Goal: Task Accomplishment & Management: Use online tool/utility

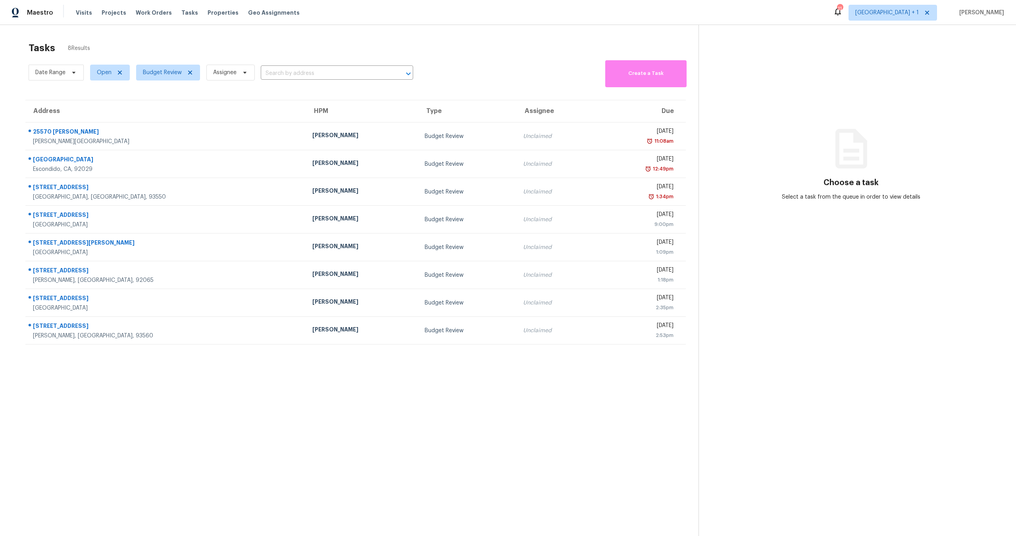
click at [506, 63] on div "Date Range Open Budget Review Assignee ​ Create a Task" at bounding box center [364, 72] width 670 height 29
click at [525, 51] on div "Tasks 8 Results" at bounding box center [364, 48] width 670 height 21
click at [490, 66] on div "Date Range Open Budget Review Assignee ​ Create a Task" at bounding box center [364, 72] width 670 height 29
click at [509, 40] on div "Tasks 8 Results" at bounding box center [364, 48] width 670 height 21
click at [501, 47] on div "Tasks 8 Results" at bounding box center [364, 48] width 670 height 21
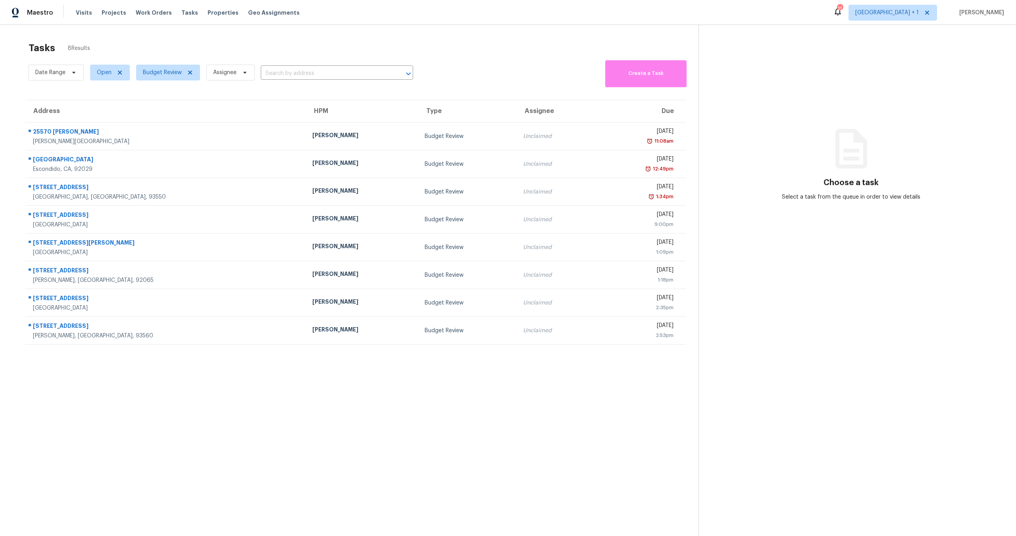
click at [289, 48] on div "Tasks 8 Results" at bounding box center [364, 48] width 670 height 21
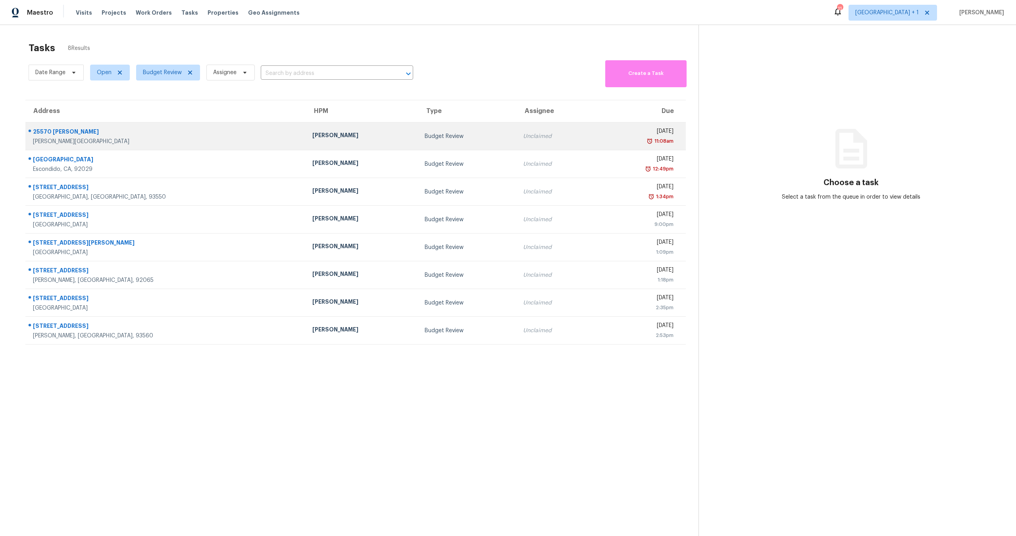
click at [517, 132] on td "Unclaimed" at bounding box center [556, 137] width 79 height 28
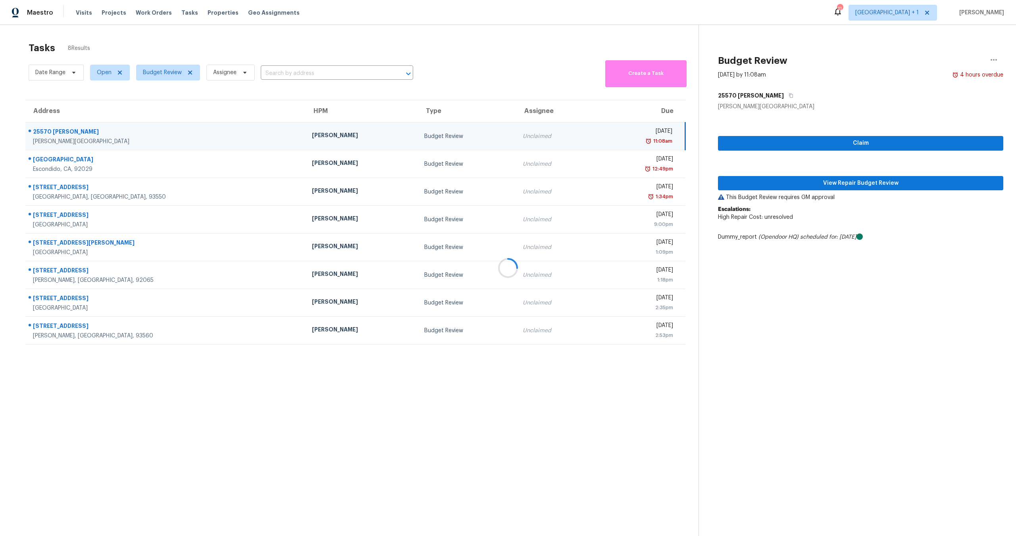
click at [832, 181] on div at bounding box center [508, 268] width 1016 height 536
click at [784, 184] on div at bounding box center [508, 268] width 1016 height 536
click at [750, 181] on div at bounding box center [508, 268] width 1016 height 536
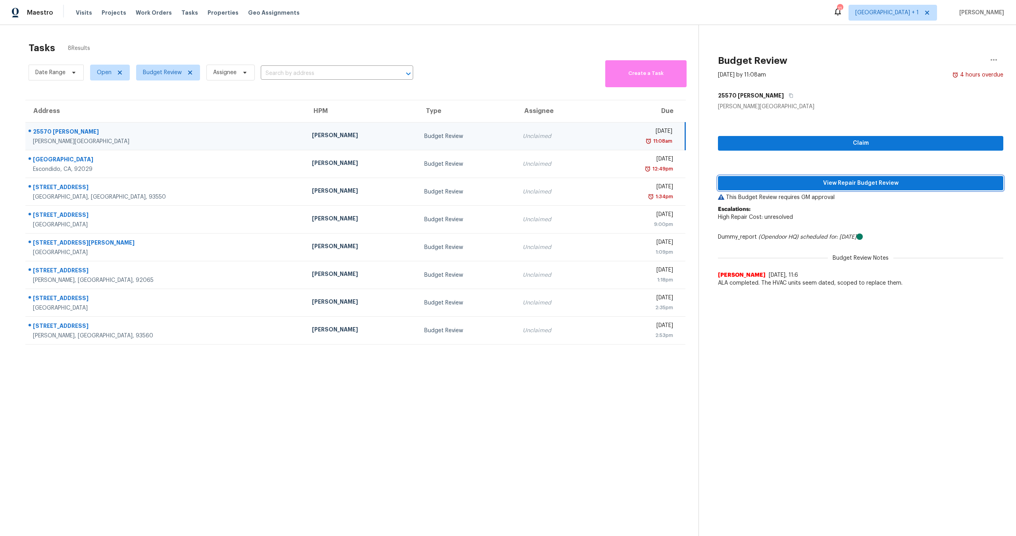
click at [793, 182] on span "View Repair Budget Review" at bounding box center [860, 184] width 273 height 10
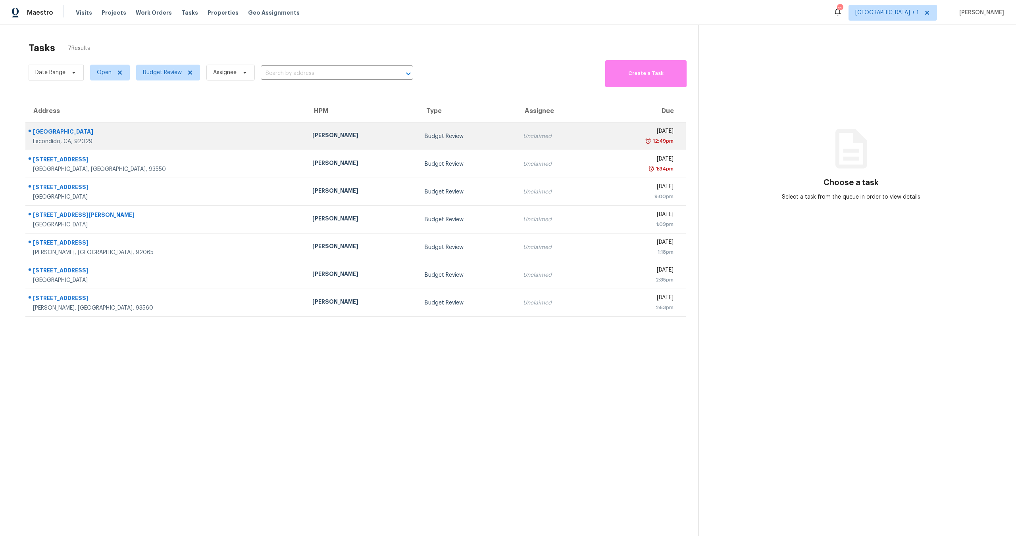
click at [523, 138] on div "Unclaimed" at bounding box center [556, 137] width 66 height 8
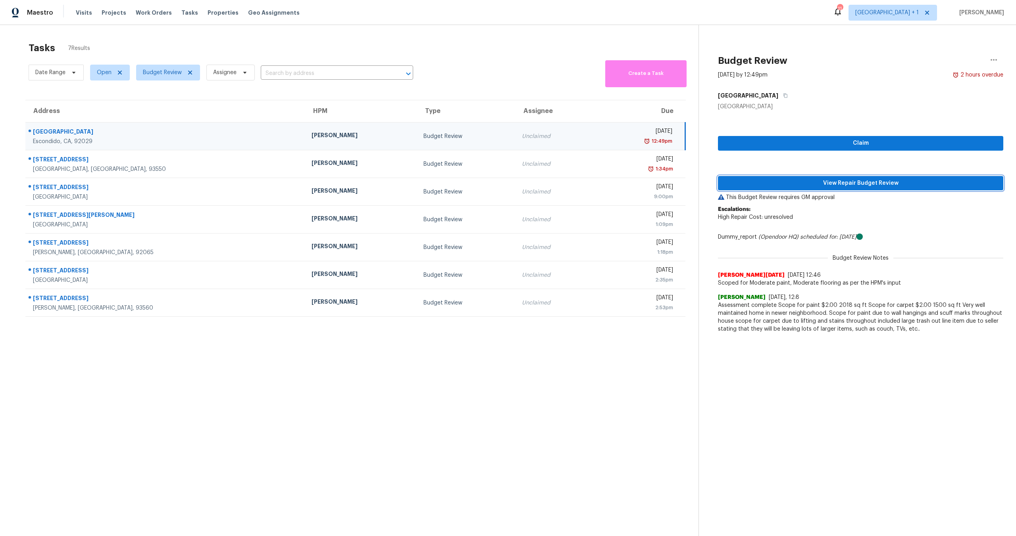
click at [798, 182] on span "View Repair Budget Review" at bounding box center [860, 184] width 273 height 10
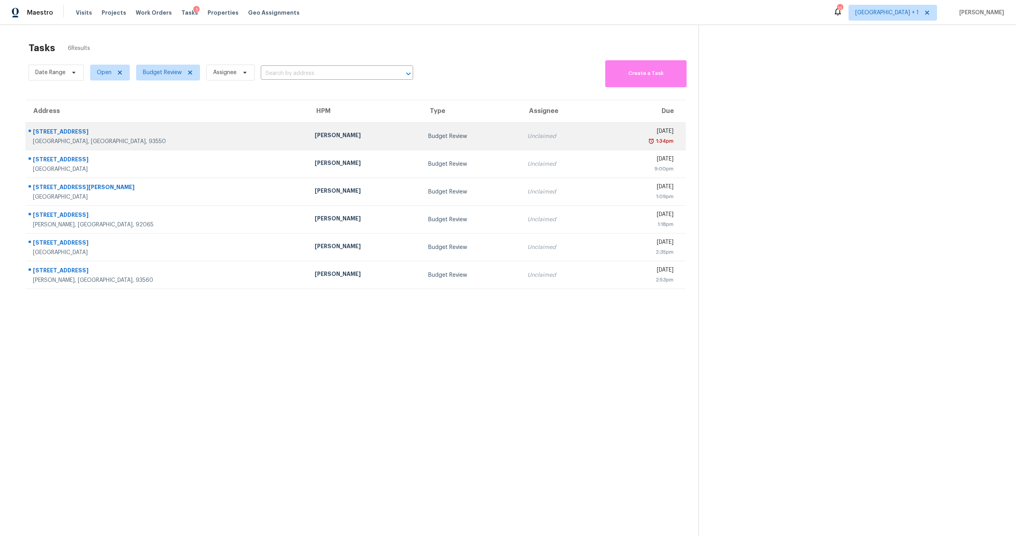
click at [607, 144] on div "1:34pm" at bounding box center [640, 141] width 66 height 8
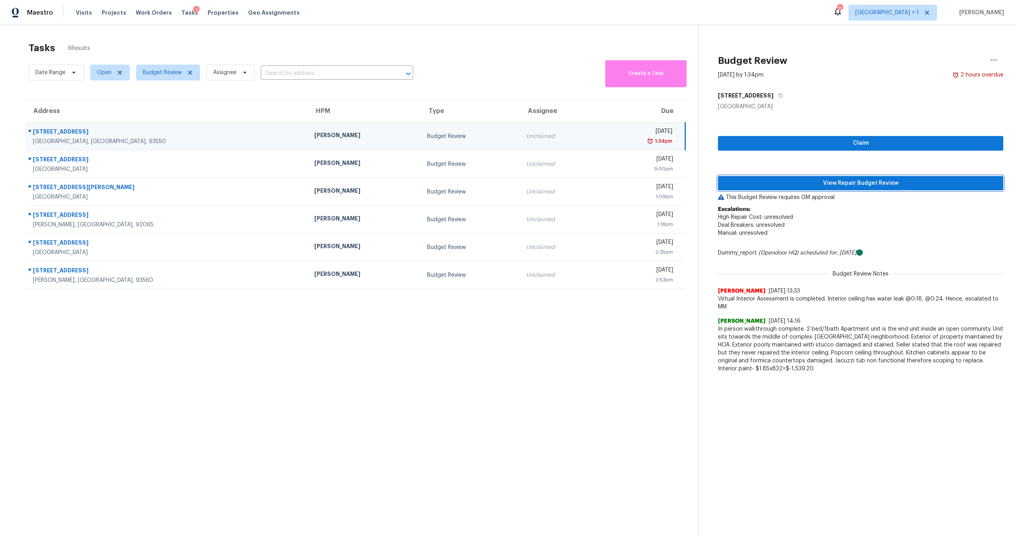
click at [823, 188] on span "View Repair Budget Review" at bounding box center [860, 184] width 273 height 10
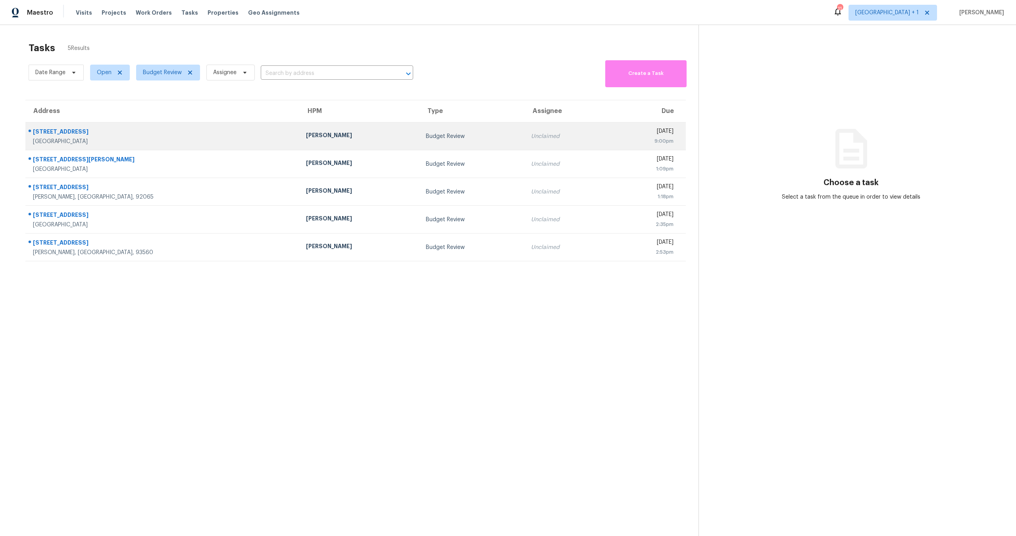
click at [615, 143] on div "9:00pm" at bounding box center [644, 141] width 58 height 8
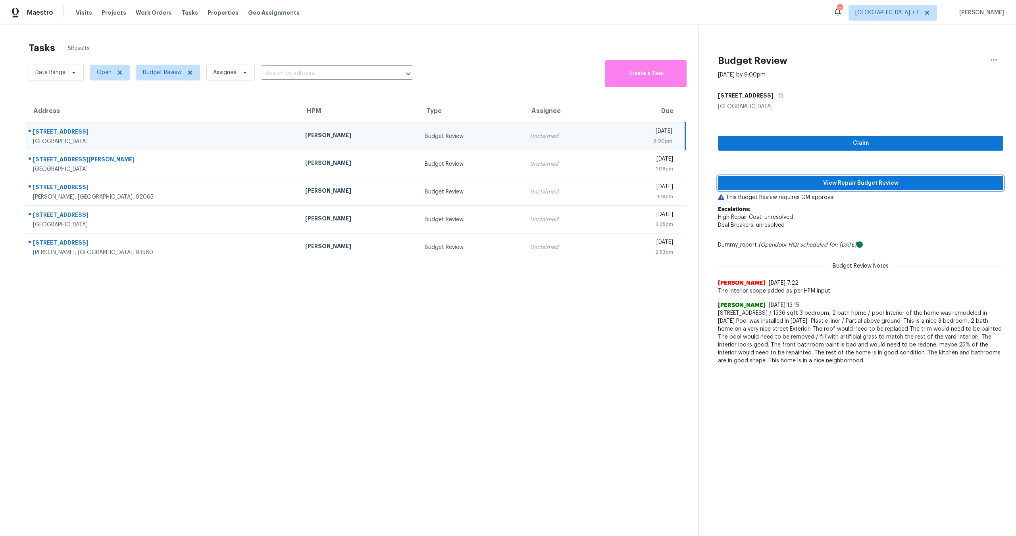
click at [802, 188] on button "View Repair Budget Review" at bounding box center [860, 183] width 285 height 15
